Goal: Check status

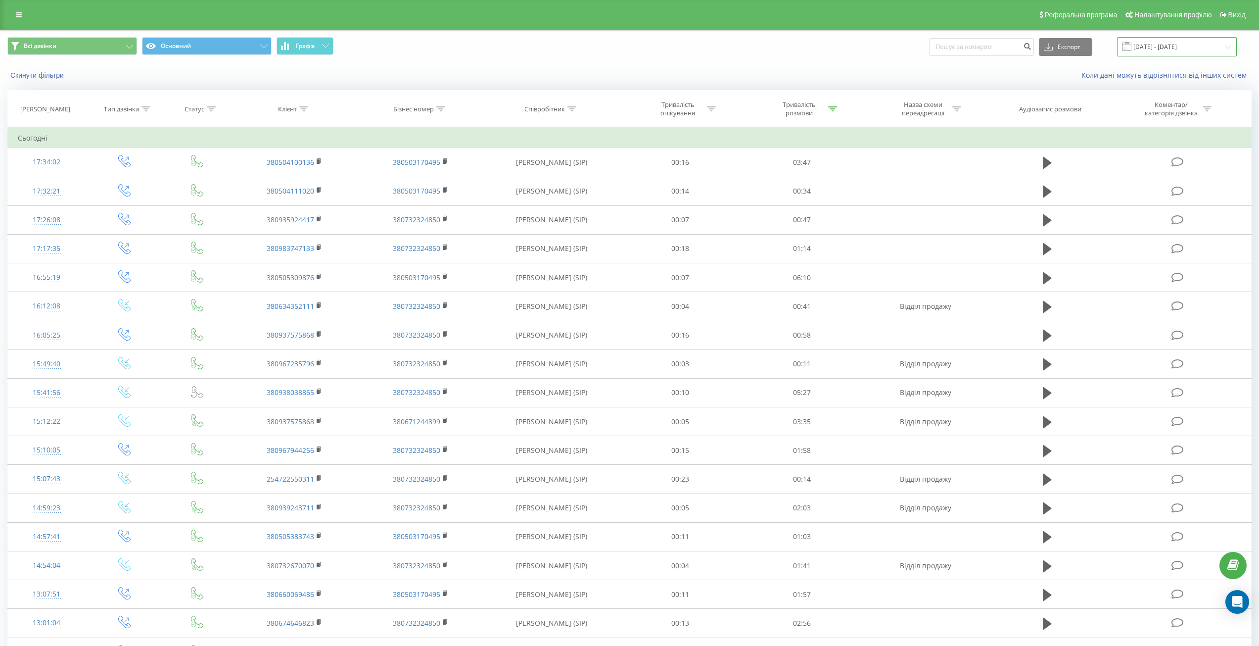
click at [1167, 45] on input "19.09.2025 - 19.09.2025" at bounding box center [1177, 46] width 120 height 19
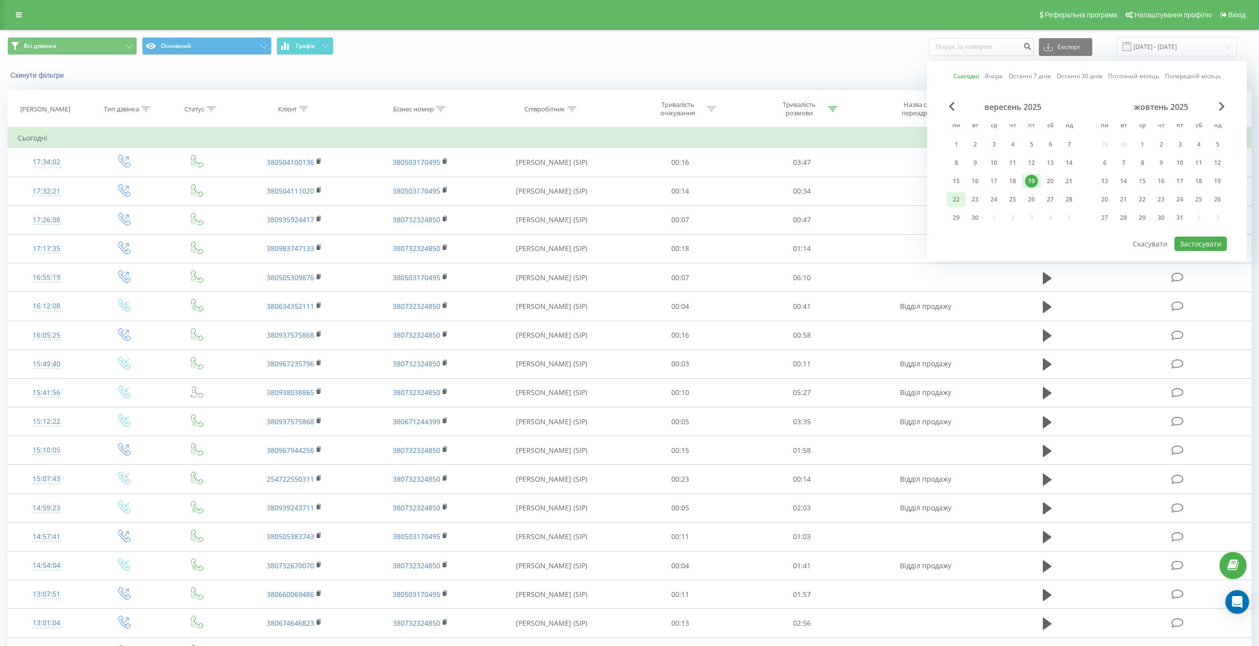
click at [950, 200] on div "22" at bounding box center [956, 199] width 19 height 15
click at [1194, 242] on button "Застосувати" at bounding box center [1201, 244] width 52 height 14
type input "[DATE] - [DATE]"
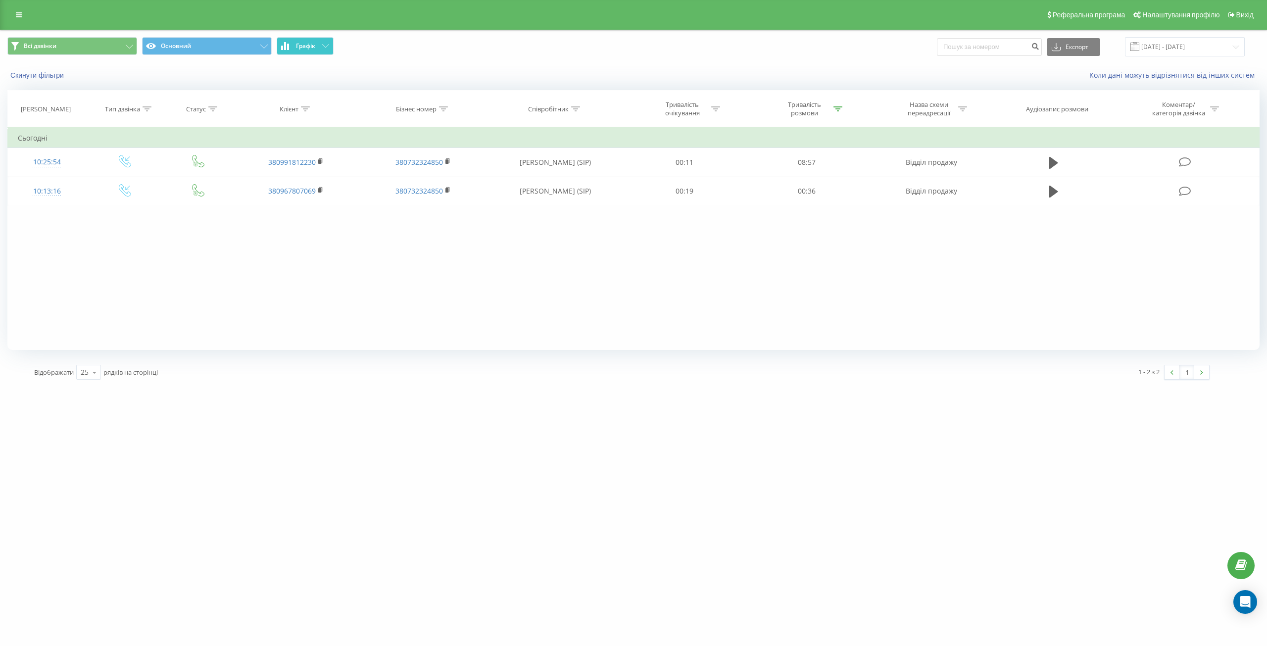
click at [307, 45] on span "Графік" at bounding box center [305, 46] width 19 height 7
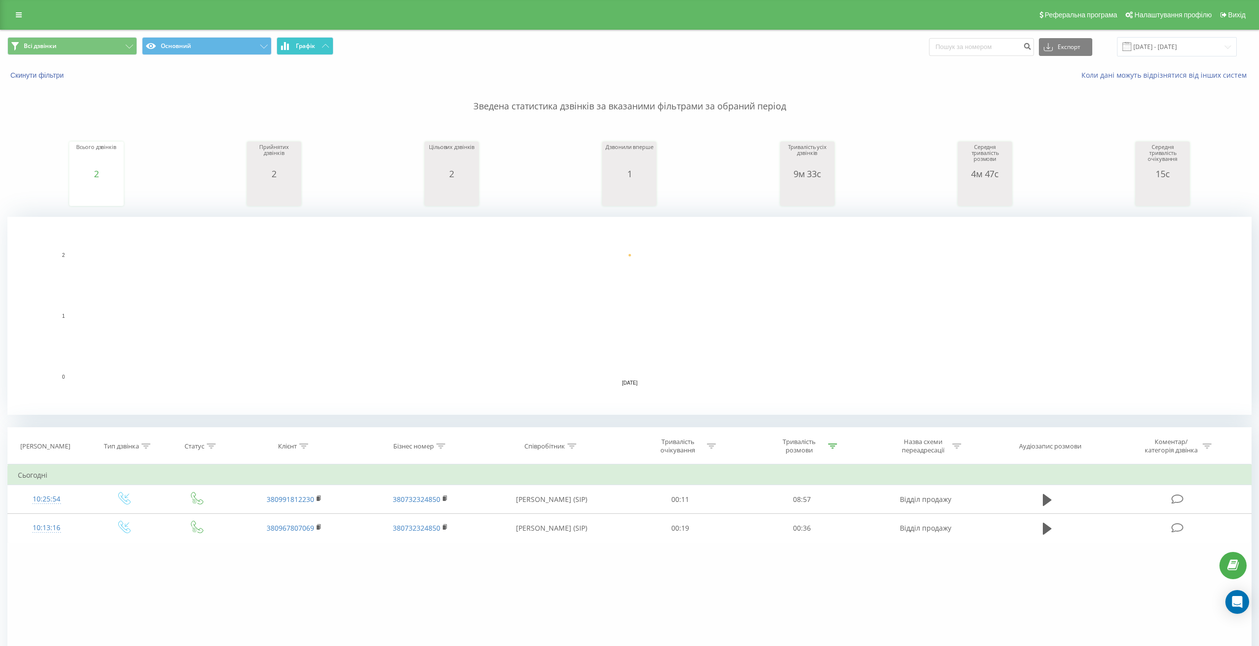
click at [307, 45] on span "Графік" at bounding box center [305, 46] width 19 height 7
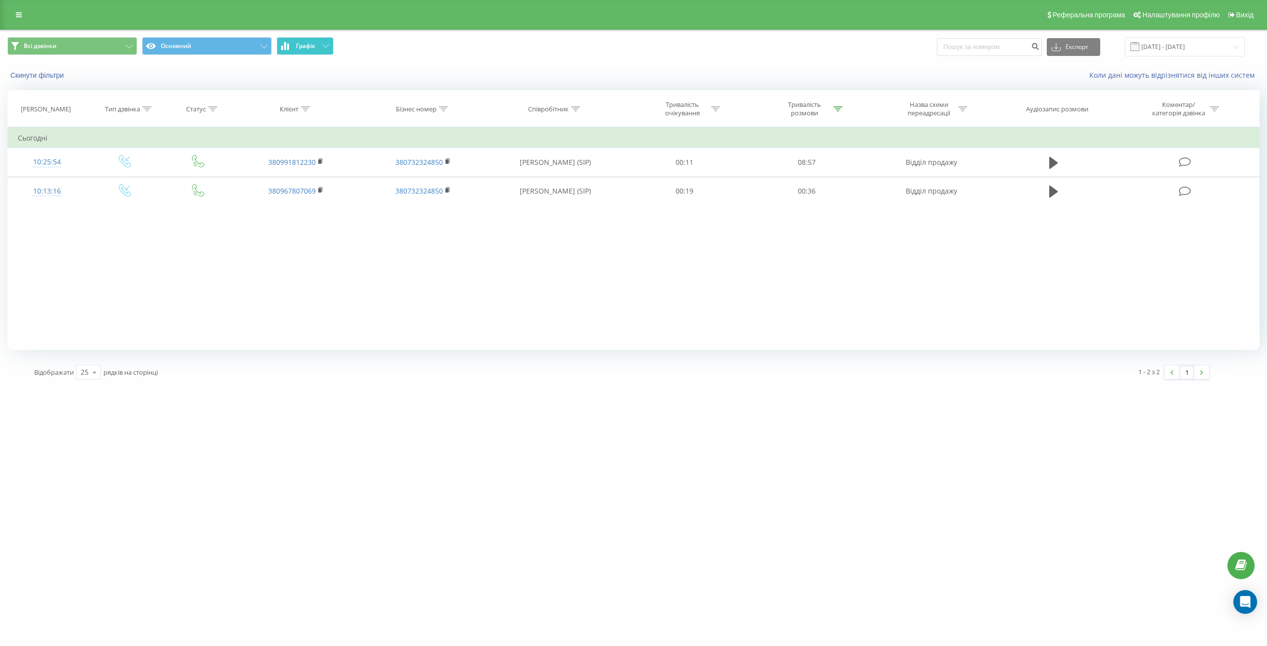
click at [304, 43] on span "Графік" at bounding box center [305, 46] width 19 height 7
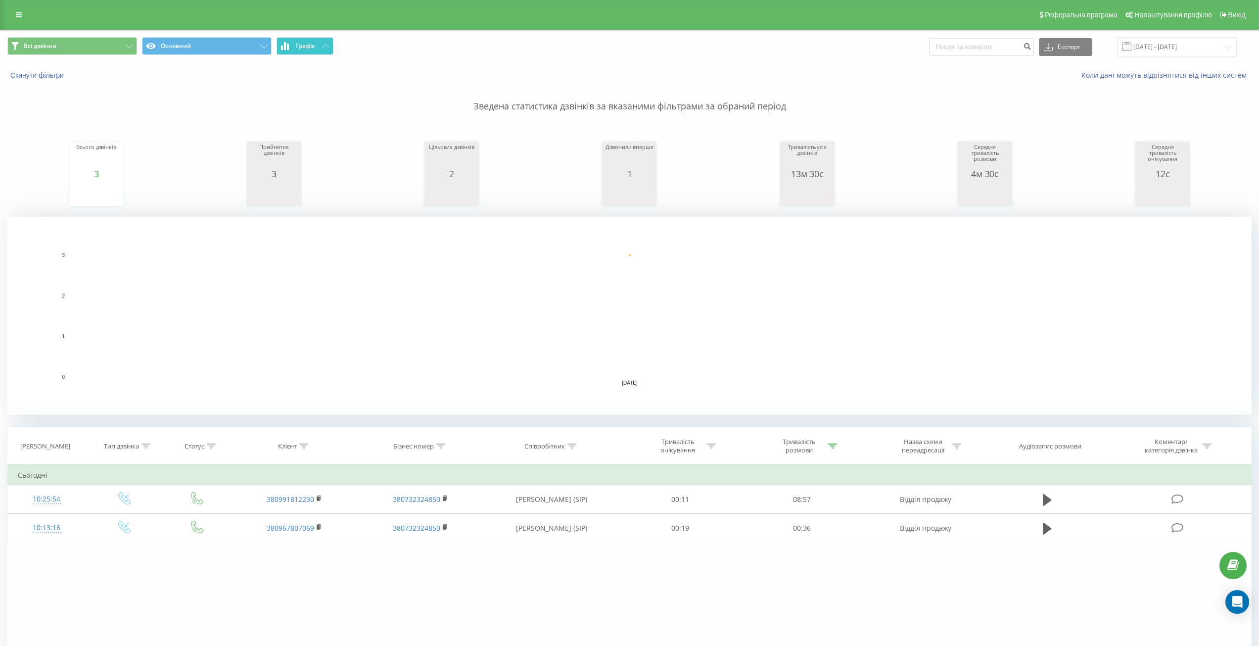
click at [304, 43] on span "Графік" at bounding box center [305, 46] width 19 height 7
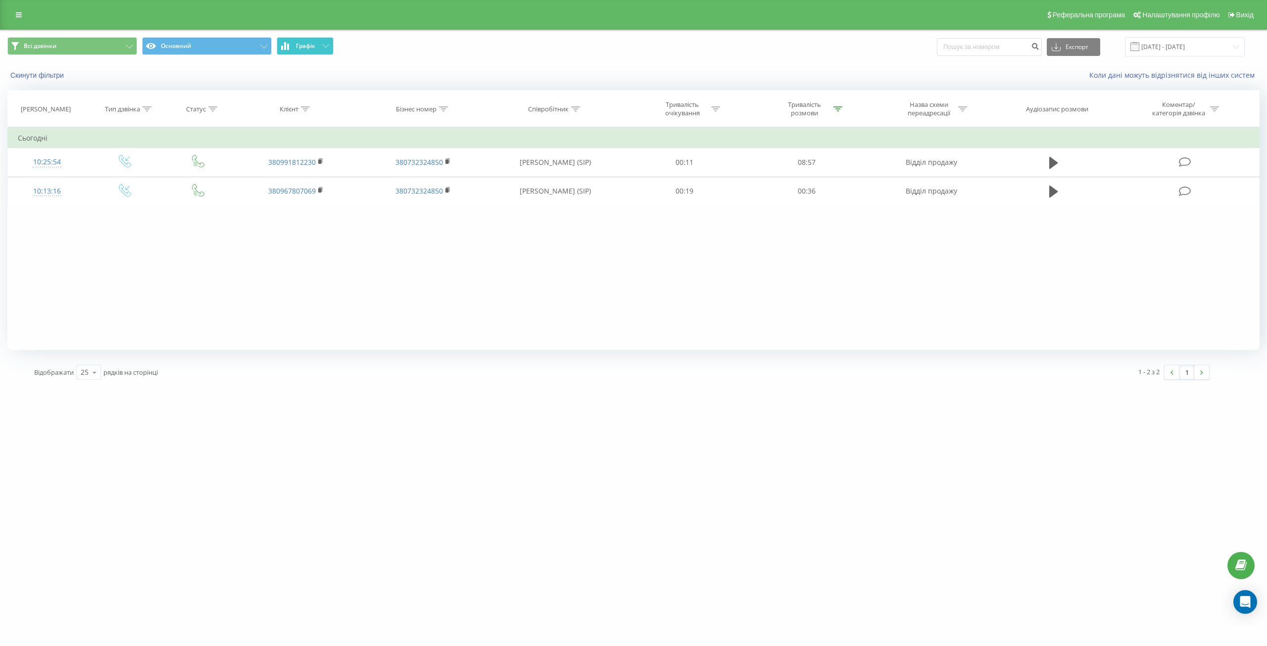
click at [326, 44] on button "Графік" at bounding box center [305, 46] width 57 height 18
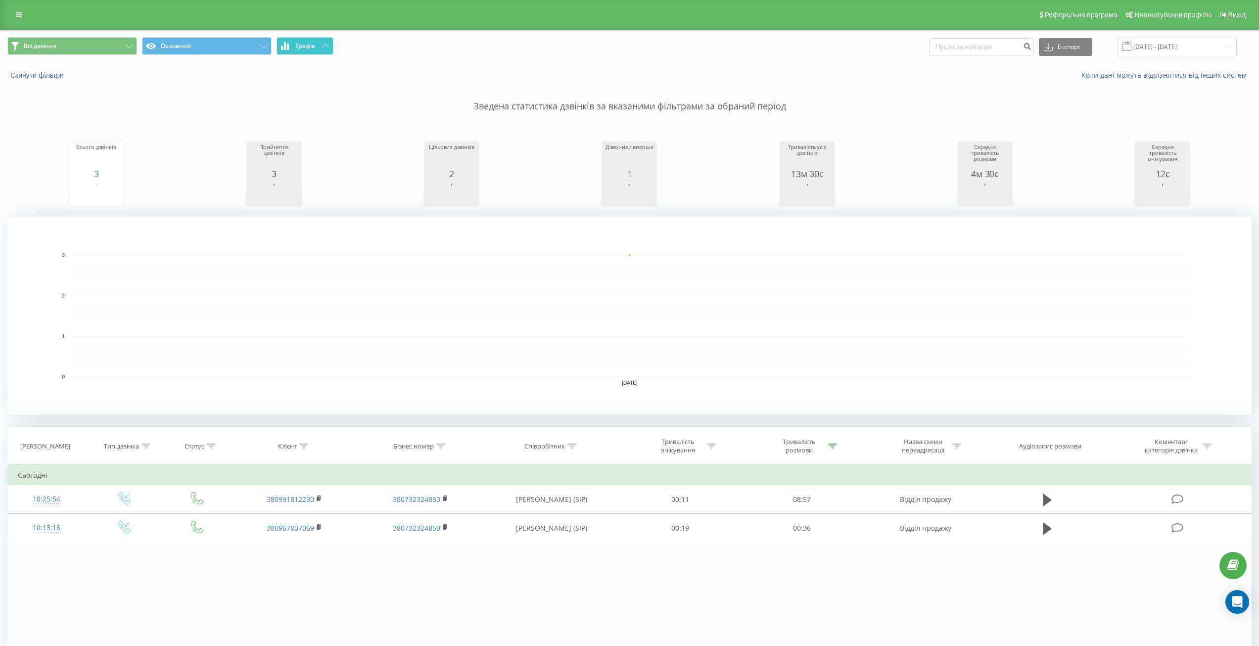
click at [326, 44] on button "Графік" at bounding box center [305, 46] width 57 height 18
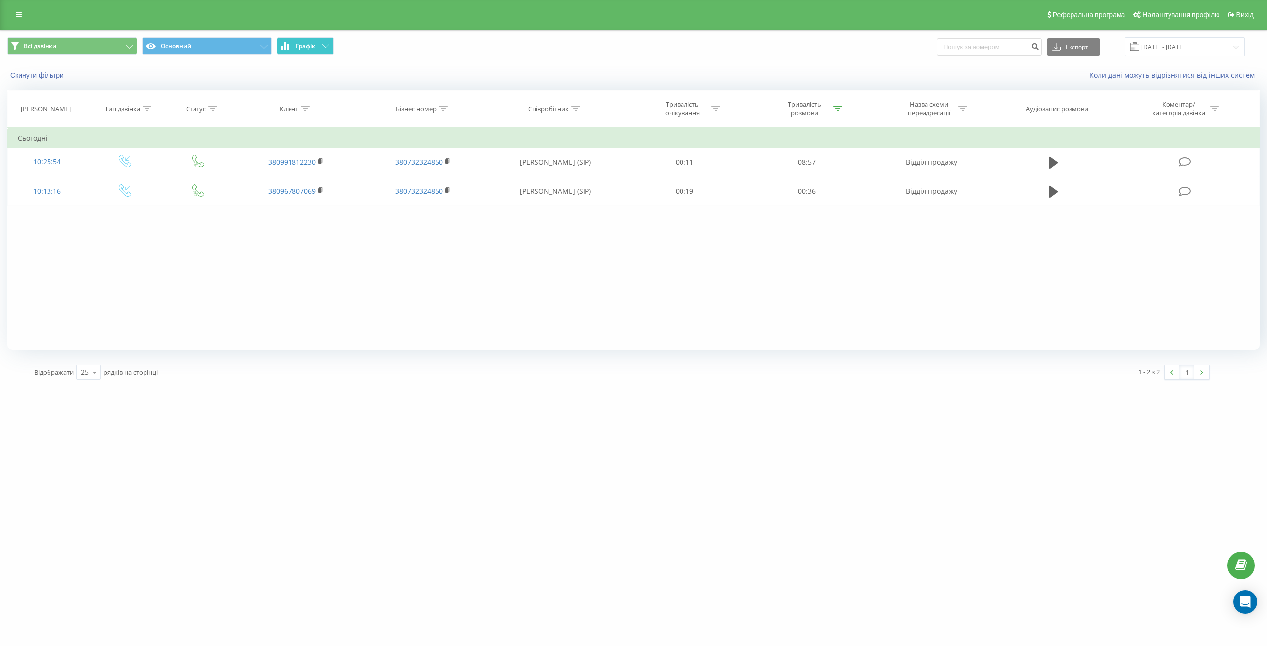
click at [302, 43] on span "Графік" at bounding box center [305, 46] width 19 height 7
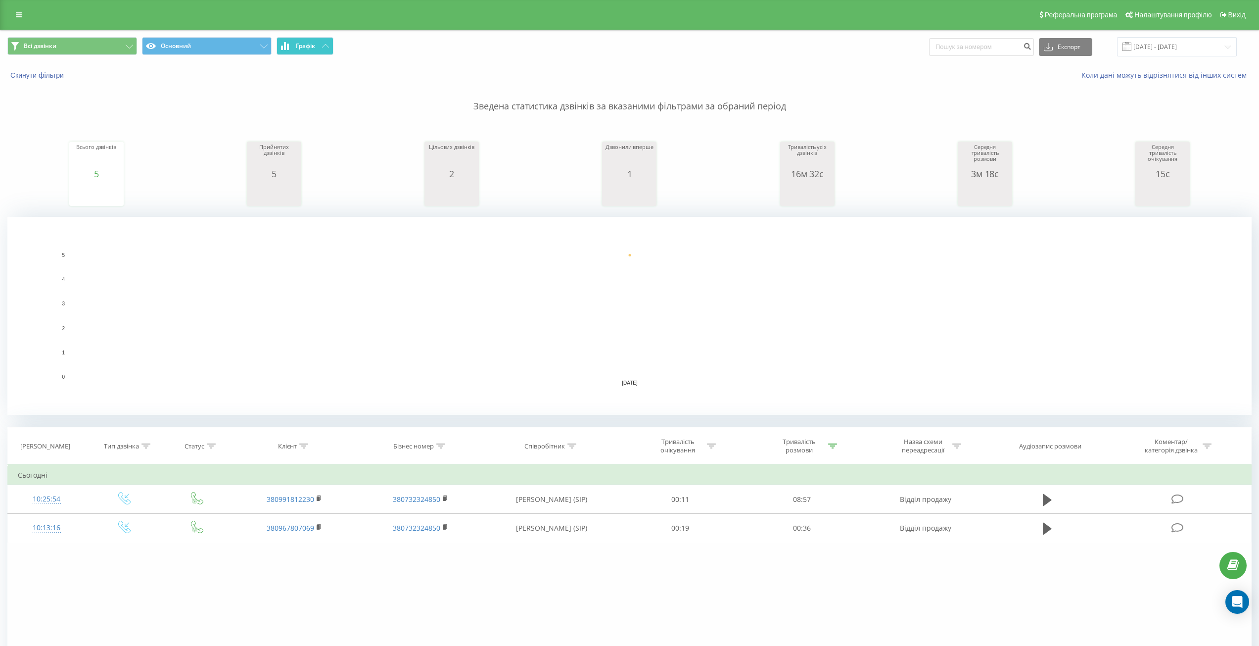
click at [305, 46] on span "Графік" at bounding box center [305, 46] width 19 height 7
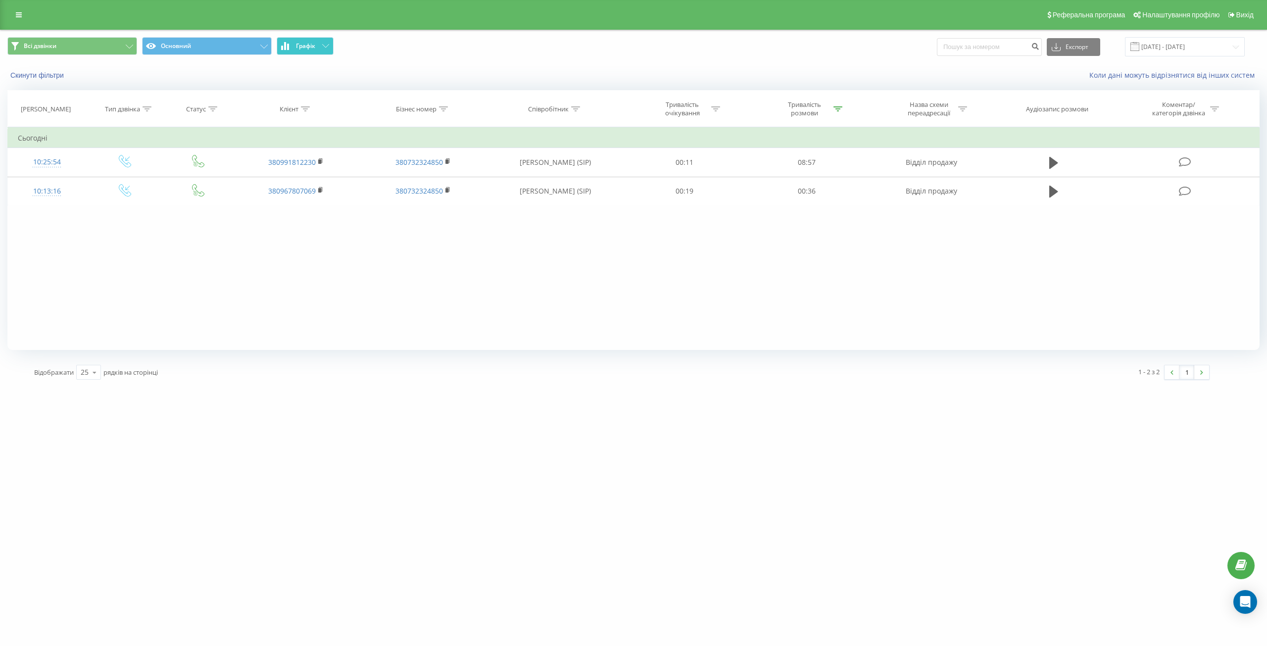
click at [313, 50] on button "Графік" at bounding box center [305, 46] width 57 height 18
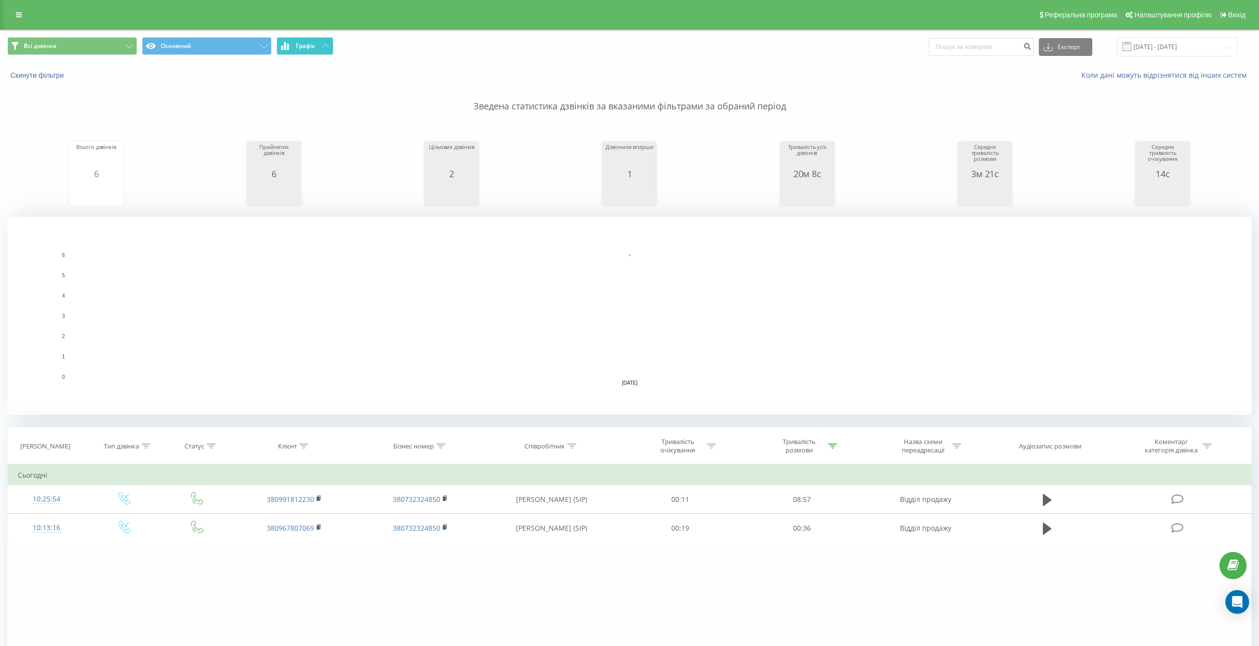
click at [317, 44] on button "Графік" at bounding box center [305, 46] width 57 height 18
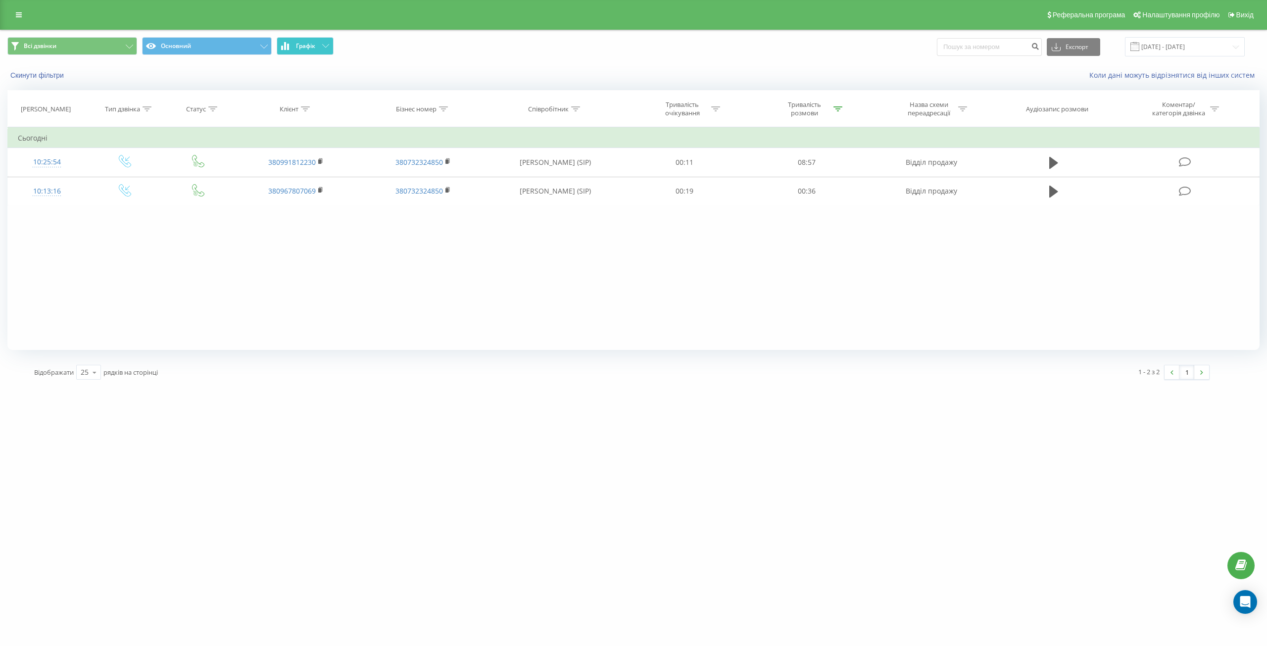
click at [303, 47] on span "Графік" at bounding box center [305, 46] width 19 height 7
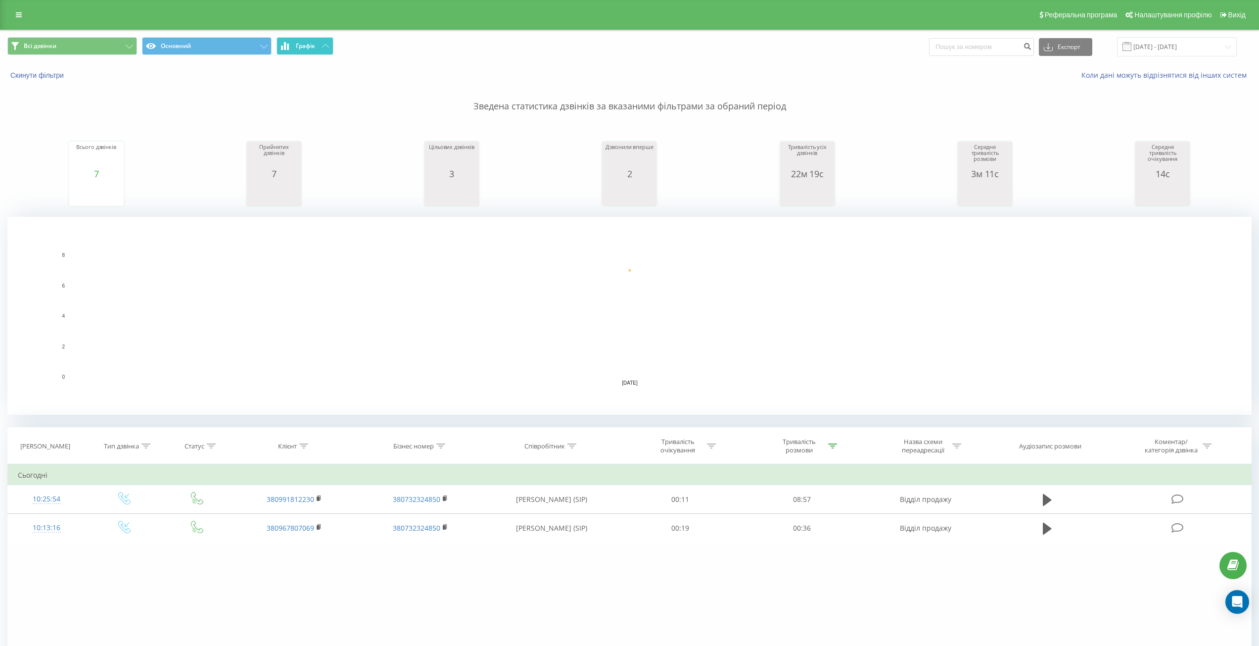
click at [303, 46] on span "Графік" at bounding box center [305, 46] width 19 height 7
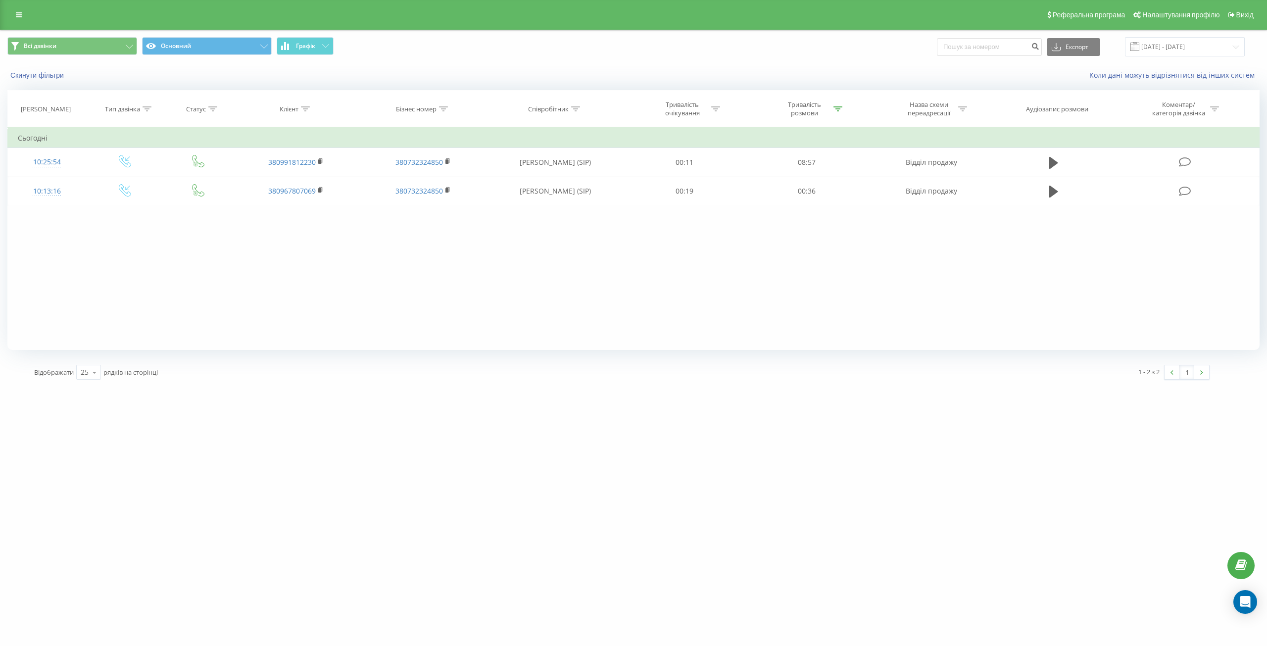
click at [321, 56] on span "Всі дзвінки Основний Графік" at bounding box center [316, 46] width 619 height 19
click at [313, 43] on span "Графік" at bounding box center [305, 46] width 19 height 7
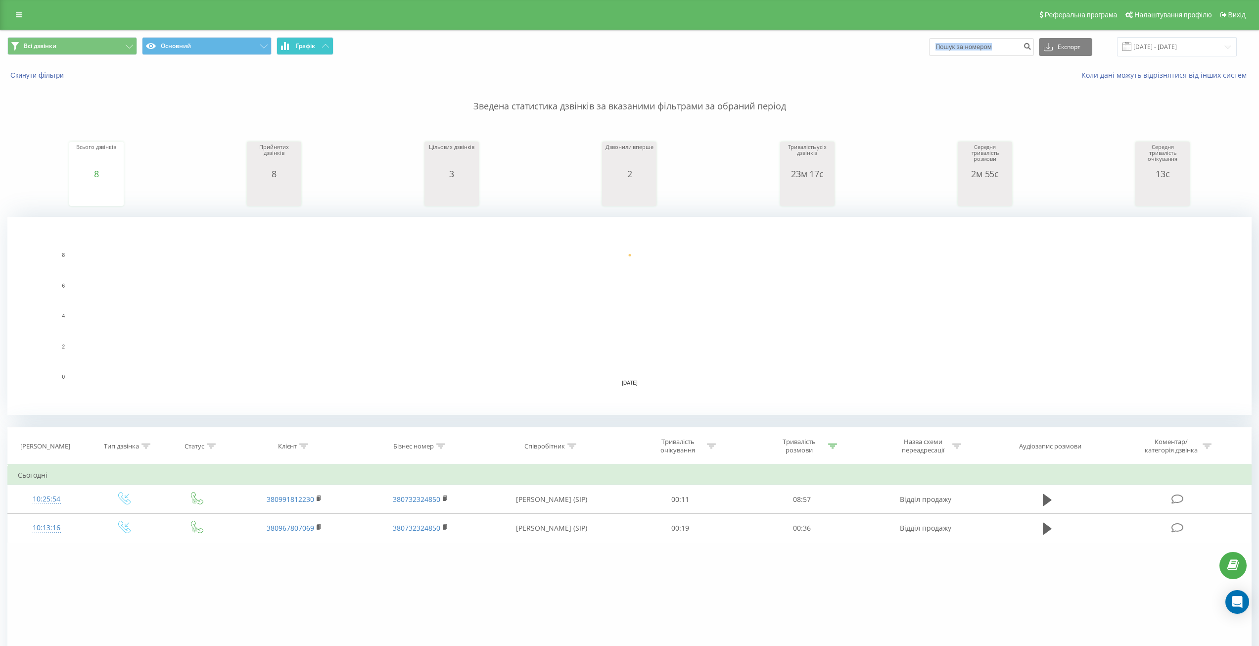
click at [313, 43] on span "Графік" at bounding box center [305, 46] width 19 height 7
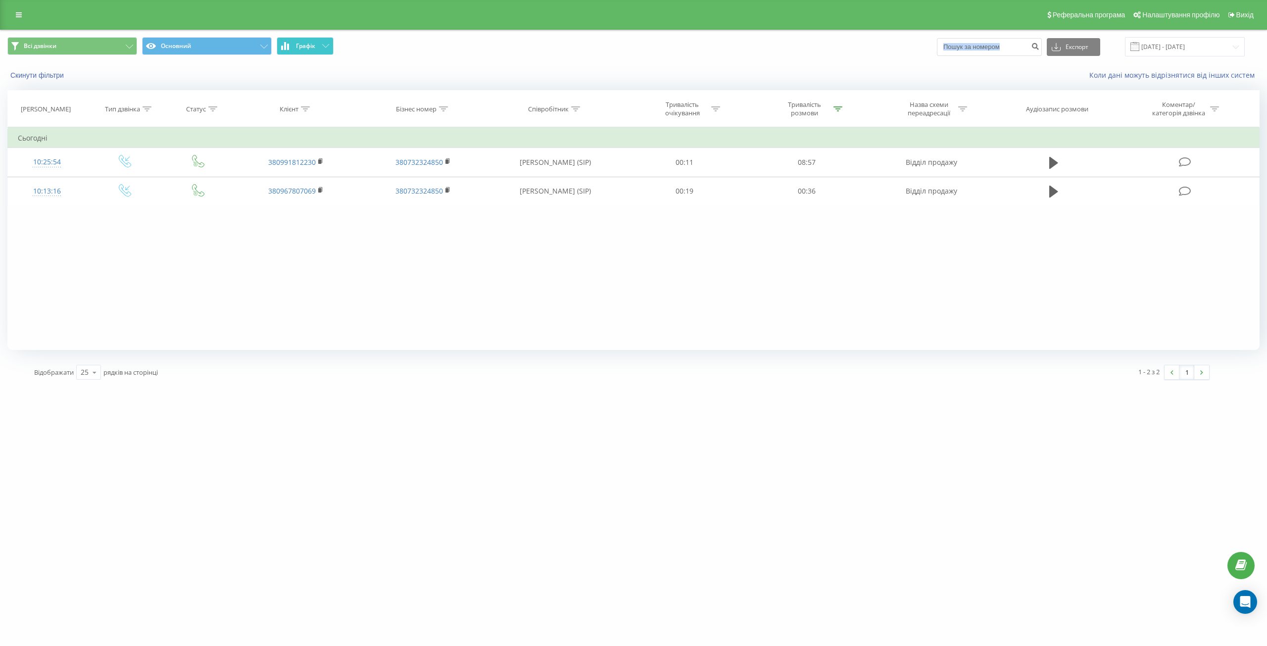
click at [301, 50] on button "Графік" at bounding box center [305, 46] width 57 height 18
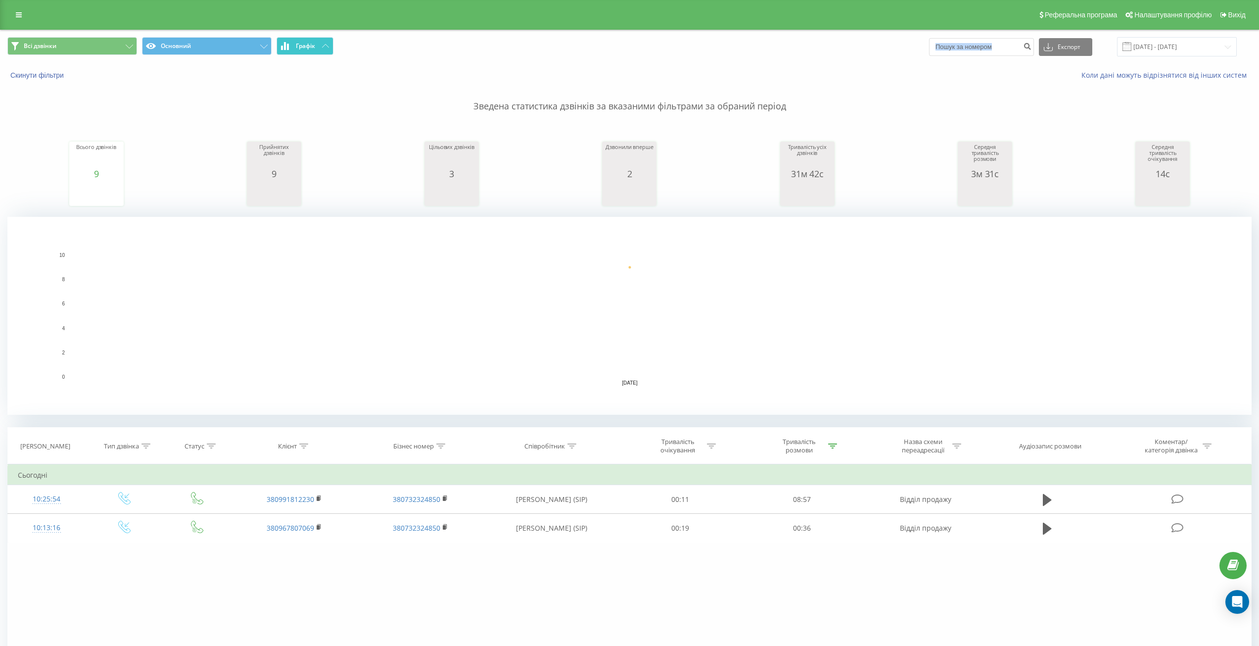
click at [301, 50] on button "Графік" at bounding box center [305, 46] width 57 height 18
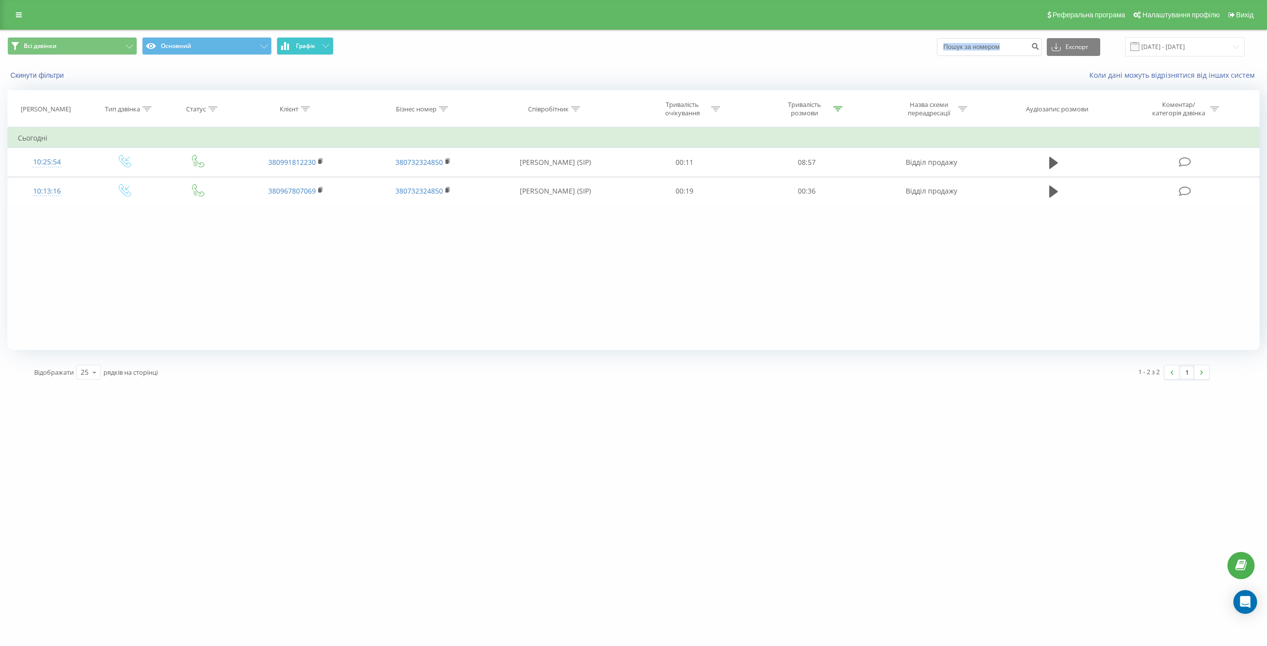
click at [329, 46] on button "Графік" at bounding box center [305, 46] width 57 height 18
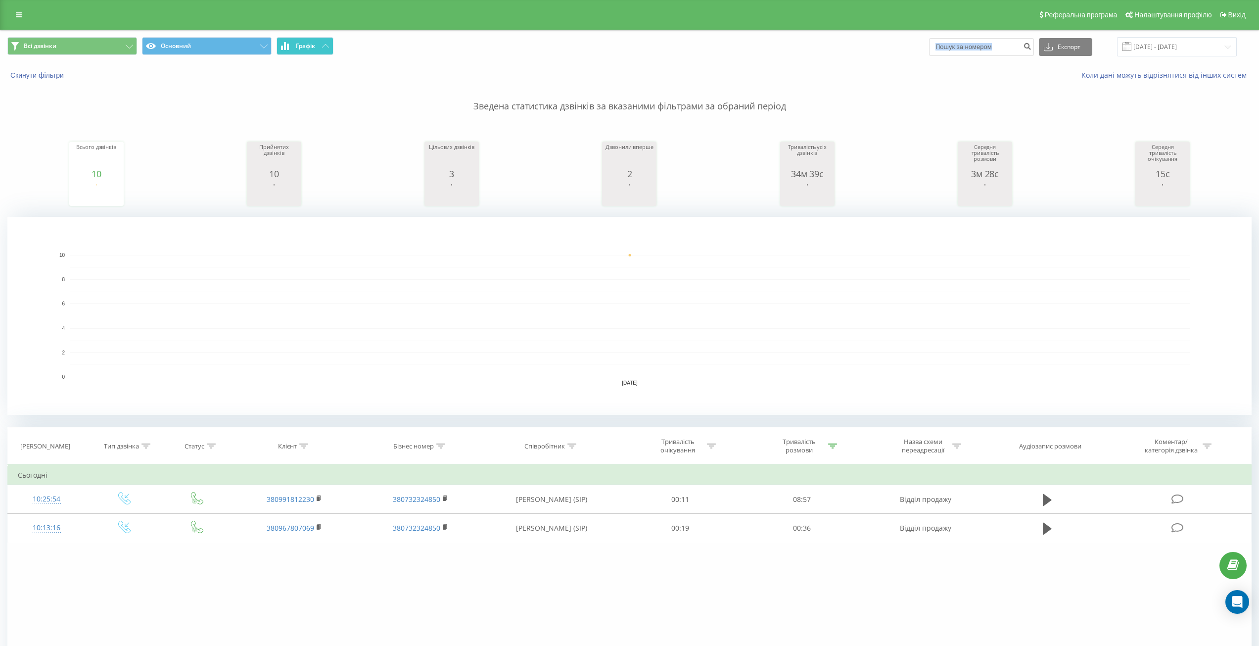
click at [329, 46] on button "Графік" at bounding box center [305, 46] width 57 height 18
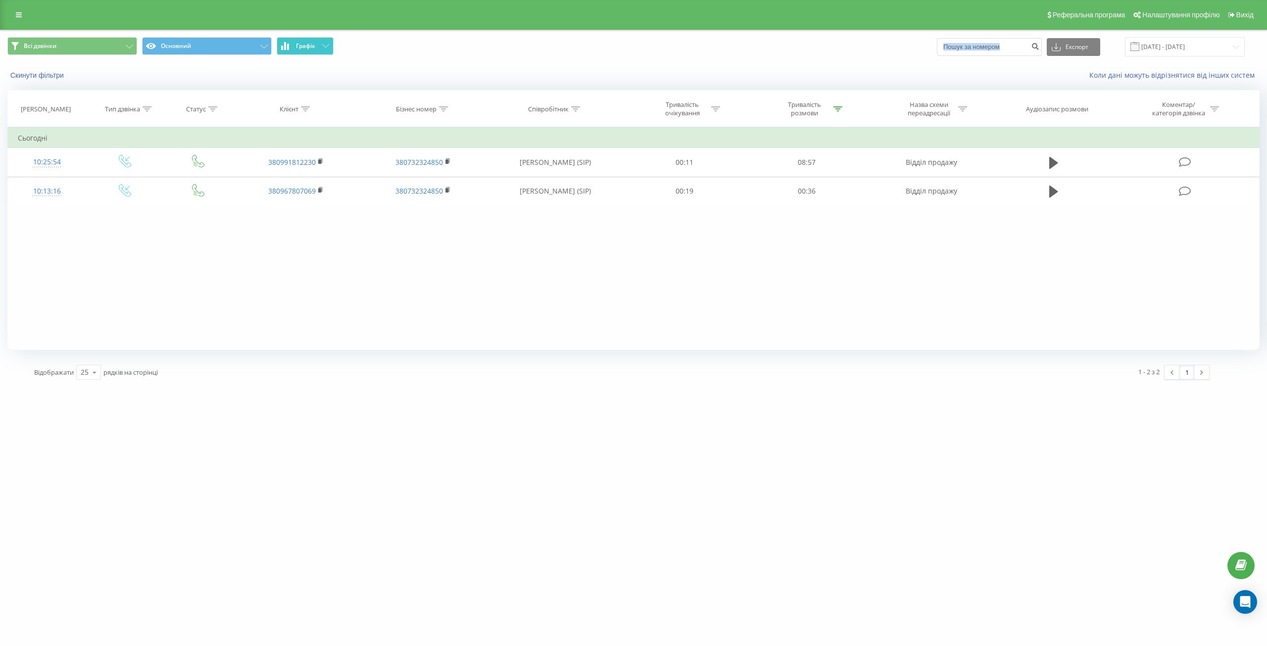
click at [288, 46] on icon at bounding box center [288, 47] width 2 height 6
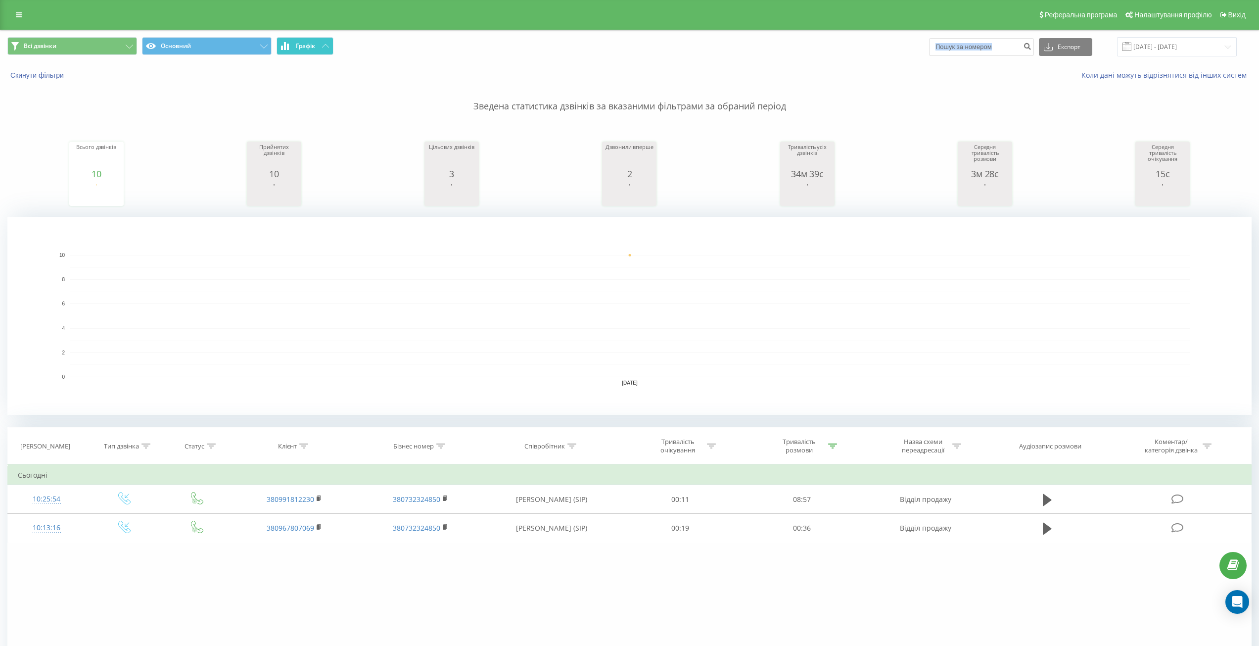
click at [295, 45] on button "Графік" at bounding box center [305, 46] width 57 height 18
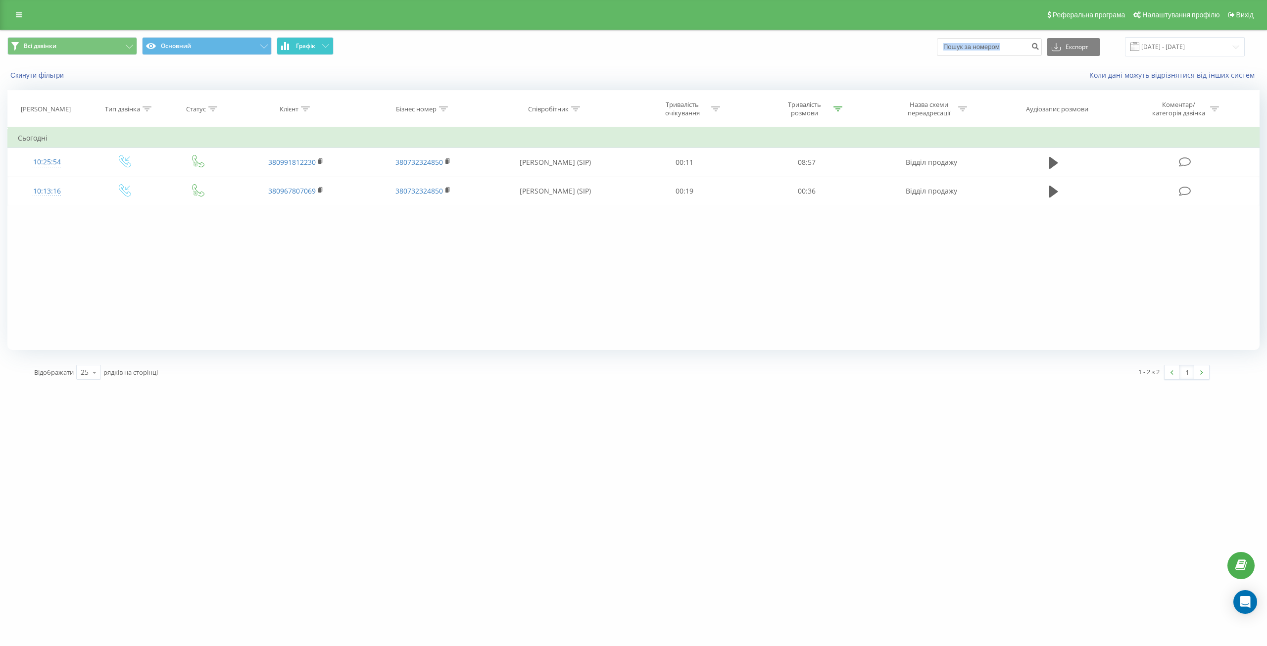
click at [287, 49] on icon at bounding box center [288, 47] width 2 height 6
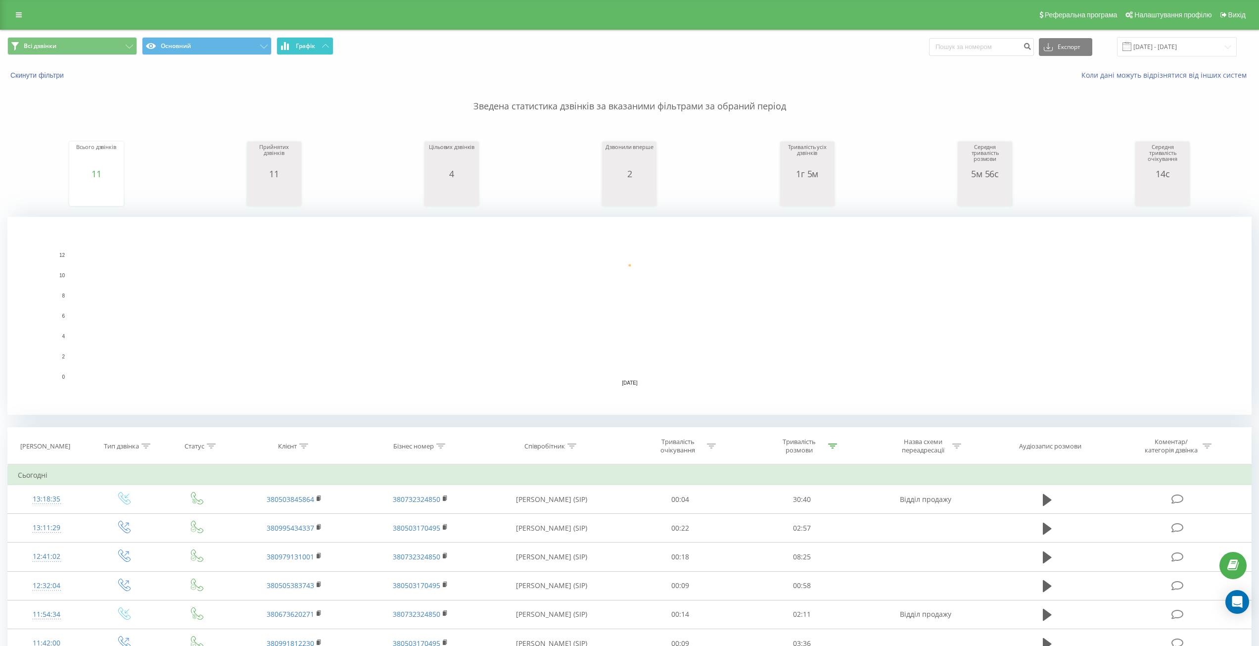
click at [322, 49] on button "Графік" at bounding box center [305, 46] width 57 height 18
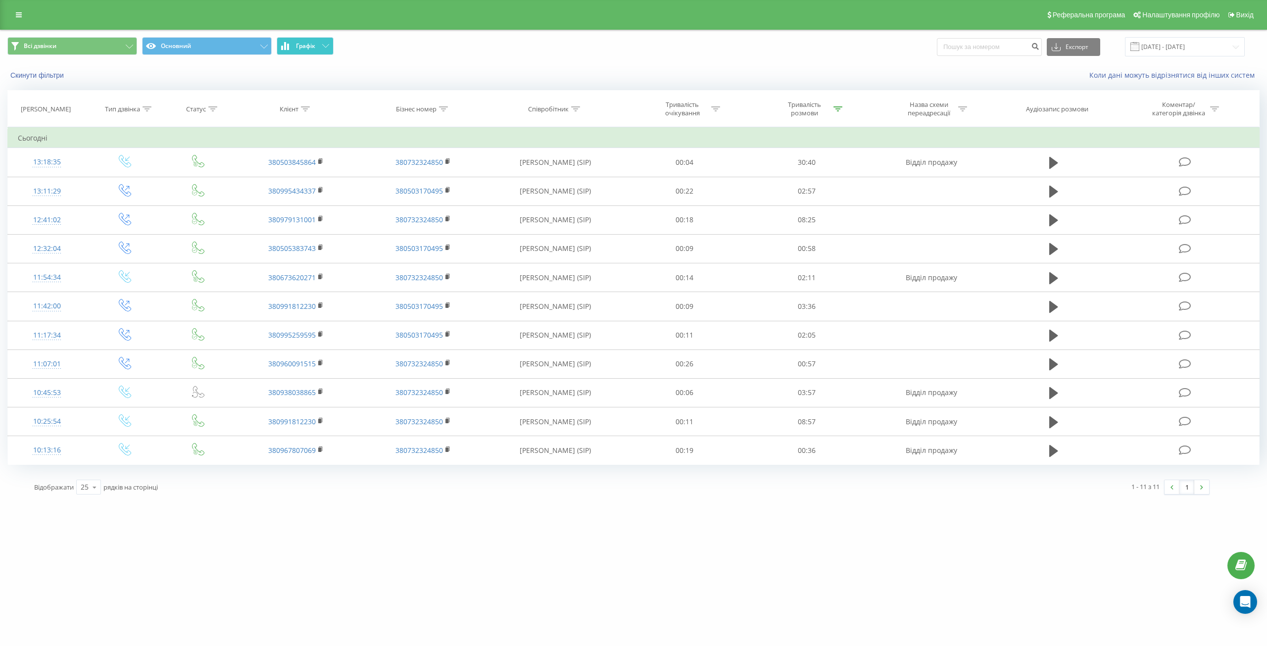
click at [322, 49] on button "Графік" at bounding box center [305, 46] width 57 height 18
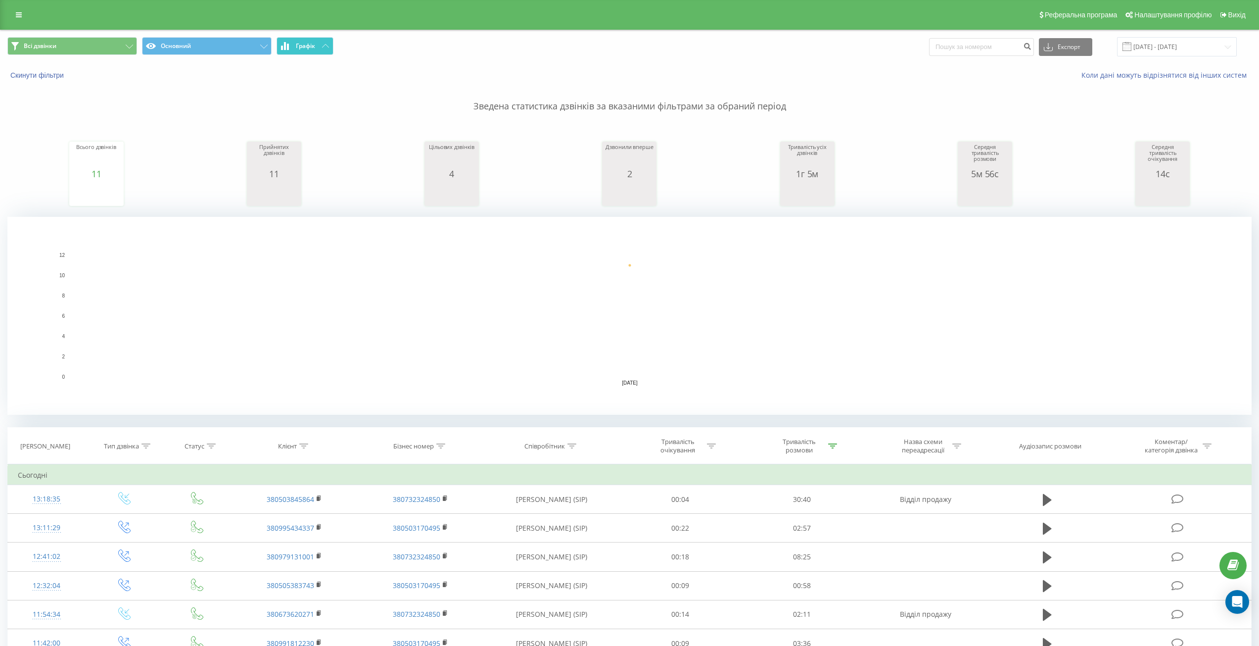
click at [322, 49] on button "Графік" at bounding box center [305, 46] width 57 height 18
